Goal: Register for event/course

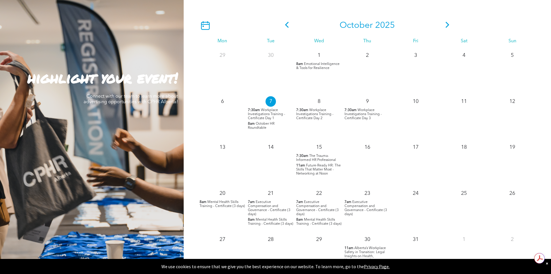
click at [217, 205] on span "Mental Health Skills Training - Certificate (3 days)" at bounding box center [222, 204] width 45 height 8
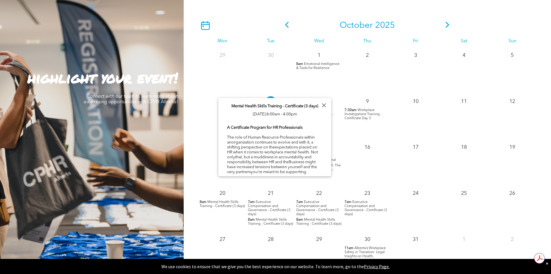
click at [214, 203] on span "Mental Health Skills Training - Certificate (3 days)" at bounding box center [222, 204] width 45 height 8
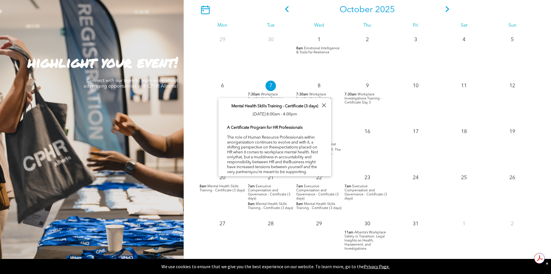
scroll to position [550, 0]
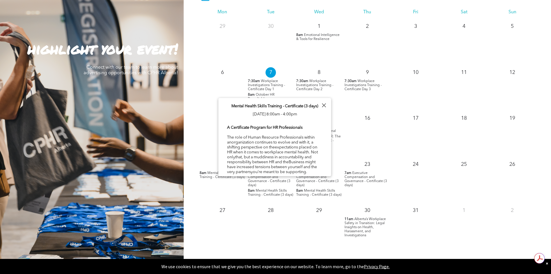
click at [254, 189] on span "8am" at bounding box center [251, 190] width 7 height 4
click at [264, 125] on b "A Certificate Program for HR Professionals" at bounding box center [265, 127] width 76 height 4
click at [270, 111] on p "Mental Health Skills Training - Certificate (3 days) Tue, October 21, 8:00am - …" at bounding box center [275, 110] width 87 height 16
click at [324, 105] on div at bounding box center [324, 105] width 8 height 8
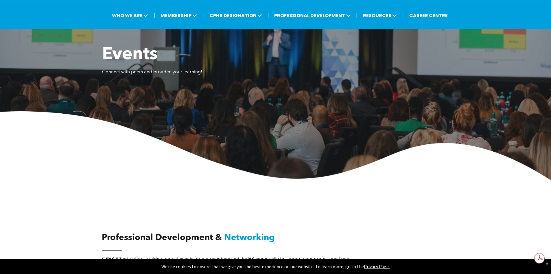
scroll to position [0, 0]
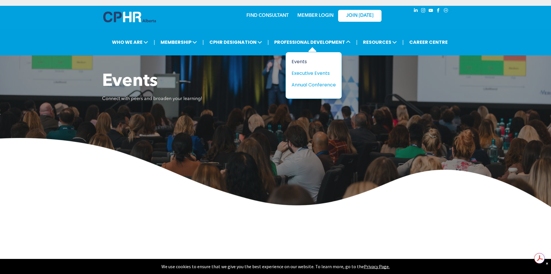
click at [301, 61] on div "Events" at bounding box center [312, 61] width 40 height 7
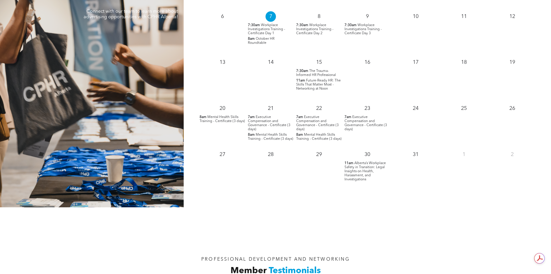
scroll to position [608, 0]
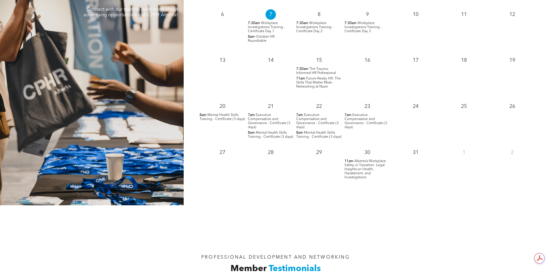
click at [364, 165] on span "Alberta’s Workplace Safety in Transition: Legal Insights on Health, Harassment,…" at bounding box center [365, 169] width 41 height 20
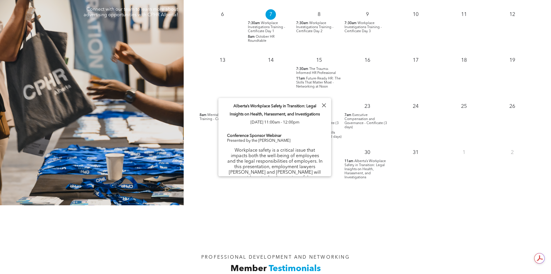
click at [291, 150] on p "Workplace safety is a critical issue that impacts both the well-being of employ…" at bounding box center [275, 181] width 96 height 66
click at [250, 136] on b "Conference Sponsor Webinar" at bounding box center [254, 135] width 54 height 4
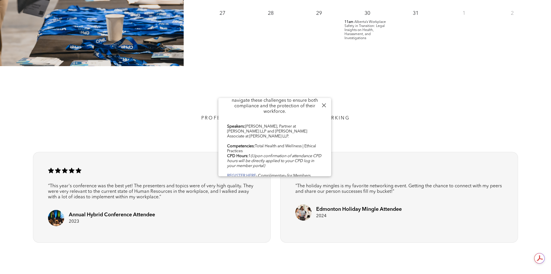
scroll to position [753, 0]
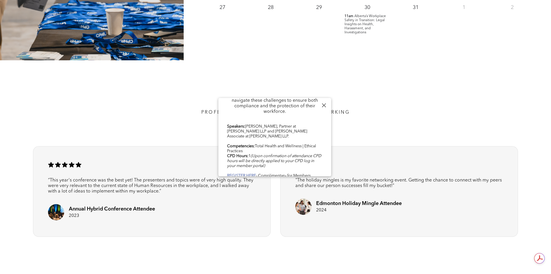
click at [243, 173] on b "REGISTER HERE" at bounding box center [241, 175] width 29 height 4
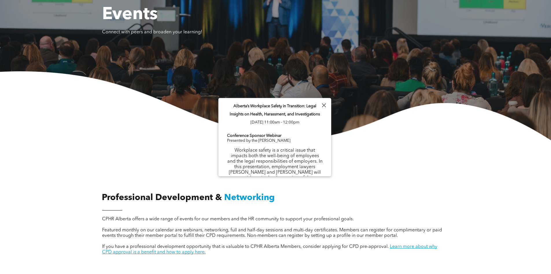
scroll to position [145, 0]
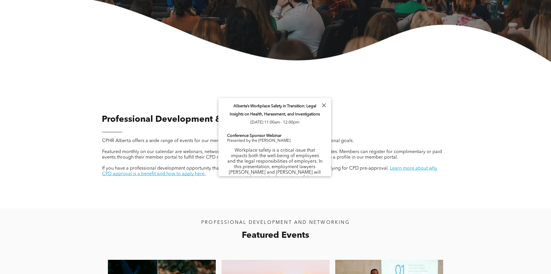
click at [321, 103] on div at bounding box center [324, 105] width 8 height 8
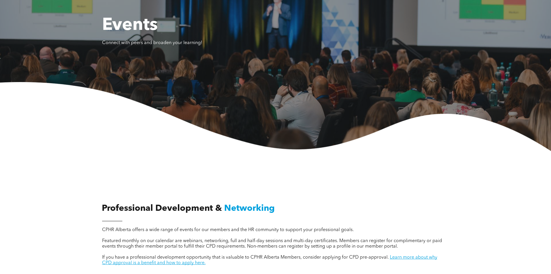
scroll to position [0, 0]
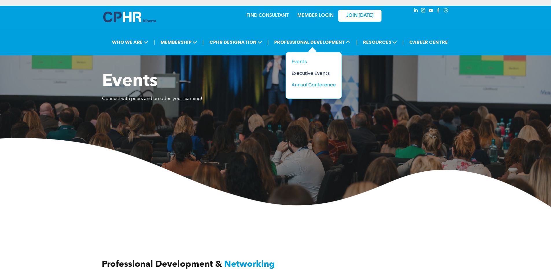
click at [304, 70] on div "Executive Events" at bounding box center [312, 72] width 40 height 7
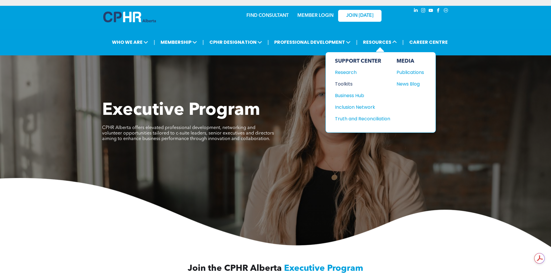
click at [343, 84] on div "Toolkits" at bounding box center [360, 83] width 50 height 7
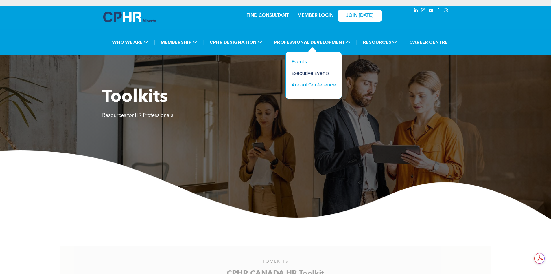
click at [303, 76] on div "Executive Events" at bounding box center [312, 72] width 40 height 7
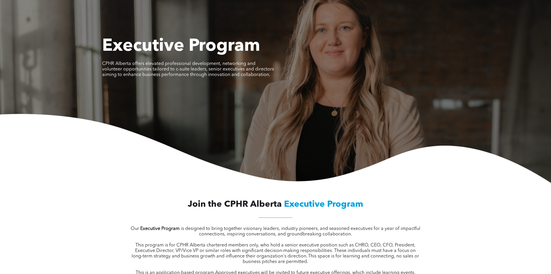
scroll to position [116, 0]
